Goal: Information Seeking & Learning: Learn about a topic

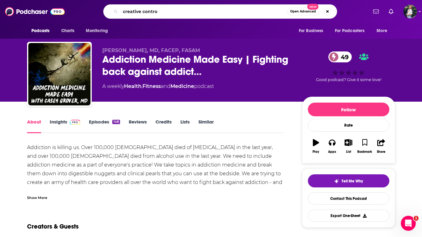
type input "creative control"
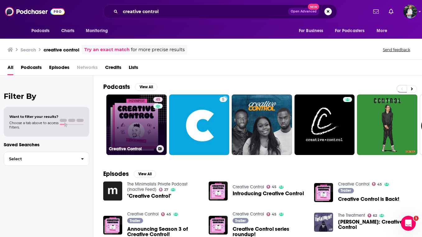
click at [129, 119] on link "45 Creative Control" at bounding box center [136, 124] width 60 height 60
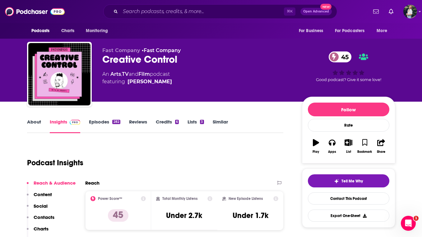
click at [39, 120] on link "About" at bounding box center [34, 126] width 14 height 14
